Goal: Navigation & Orientation: Find specific page/section

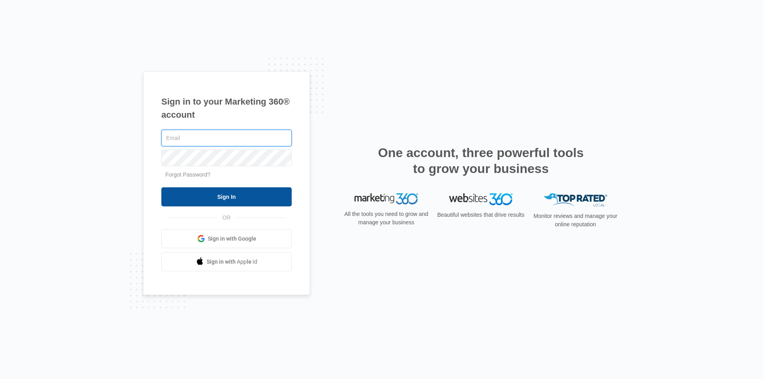
type input "[PERSON_NAME][EMAIL_ADDRESS][DOMAIN_NAME]"
click at [188, 193] on input "Sign In" at bounding box center [226, 196] width 130 height 19
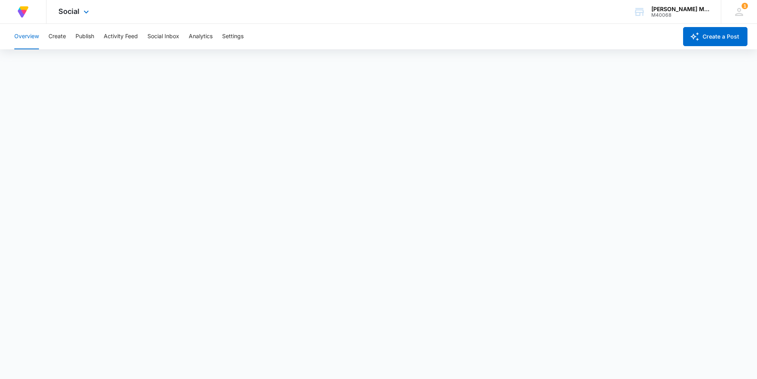
click at [23, 11] on img at bounding box center [23, 12] width 14 height 14
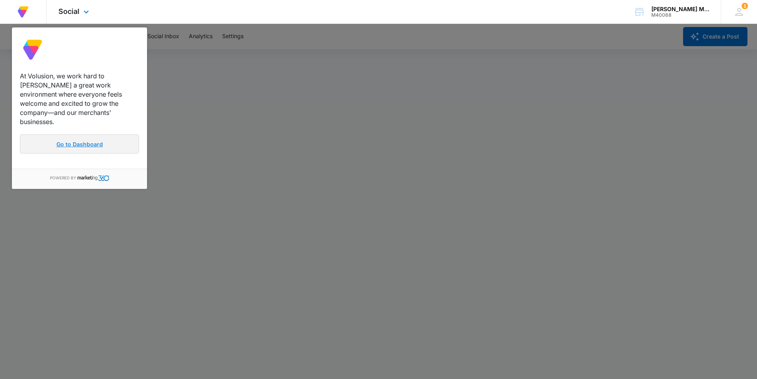
click at [71, 139] on link "Go to Dashboard" at bounding box center [79, 143] width 119 height 19
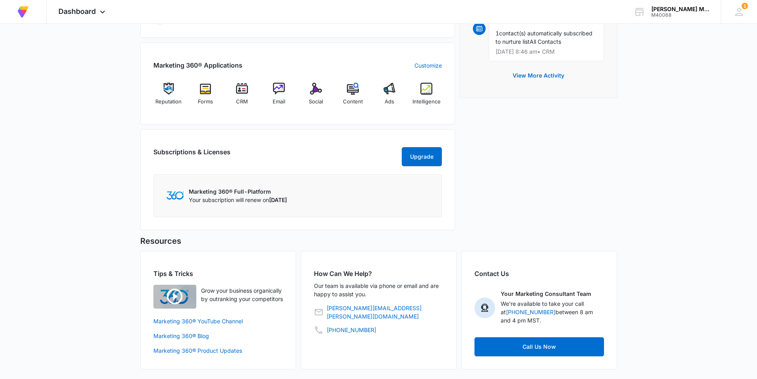
scroll to position [148, 0]
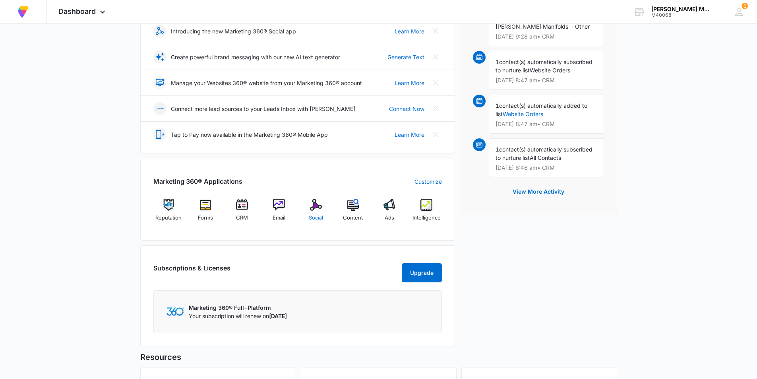
click at [315, 205] on img at bounding box center [316, 205] width 12 height 12
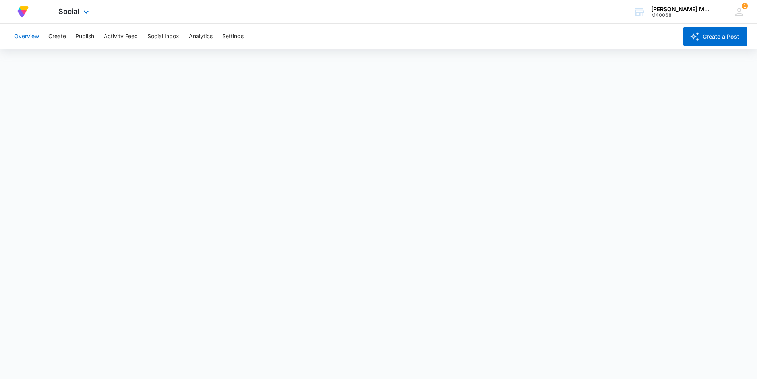
scroll to position [2, 0]
click at [35, 14] on div "At Volusion, we work hard to [PERSON_NAME] a great work environment where every…" at bounding box center [23, 11] width 46 height 23
click at [19, 8] on img at bounding box center [23, 12] width 14 height 14
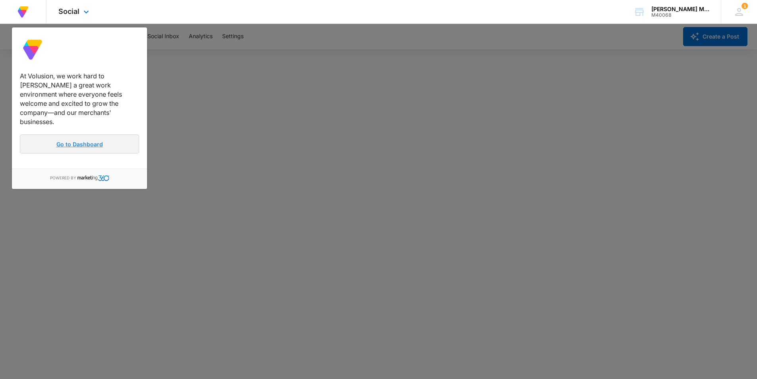
click at [48, 134] on link "Go to Dashboard" at bounding box center [79, 143] width 119 height 19
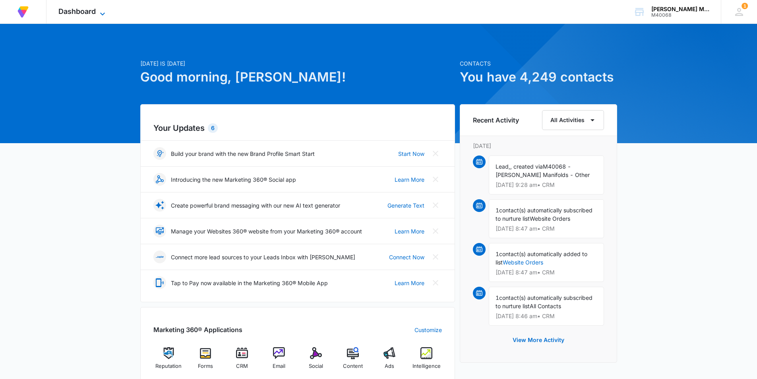
click at [99, 11] on icon at bounding box center [103, 14] width 10 height 10
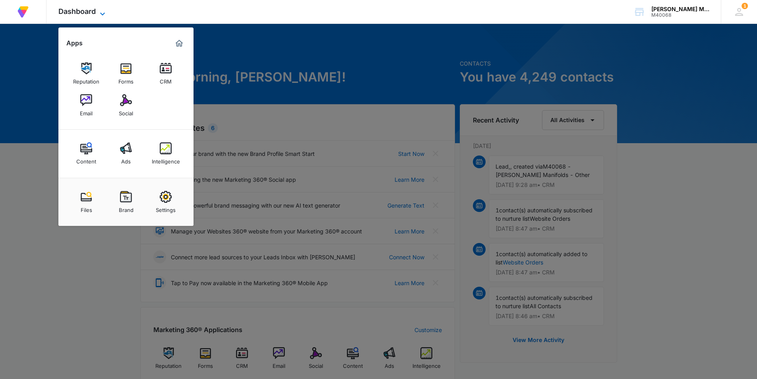
click at [99, 11] on icon at bounding box center [103, 14] width 10 height 10
